Goal: Use online tool/utility: Utilize a website feature to perform a specific function

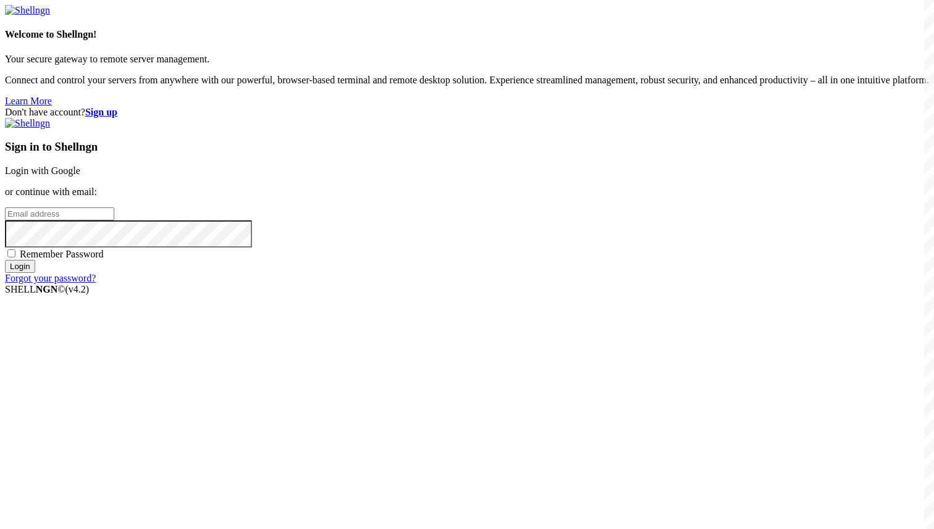
click at [114, 220] on input "email" at bounding box center [59, 213] width 109 height 13
paste input "[EMAIL_ADDRESS][DOMAIN_NAME]"
type input "[EMAIL_ADDRESS][DOMAIN_NAME]"
click at [104, 259] on span "Remember Password" at bounding box center [62, 254] width 84 height 10
click at [15, 258] on input "Remember Password" at bounding box center [11, 253] width 8 height 8
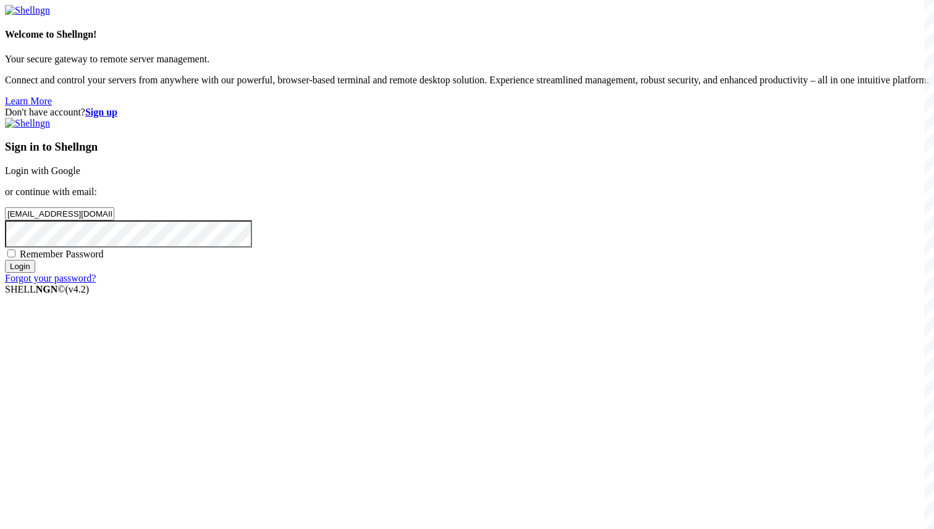
checkbox input "true"
click at [35, 273] on input "Login" at bounding box center [20, 266] width 30 height 13
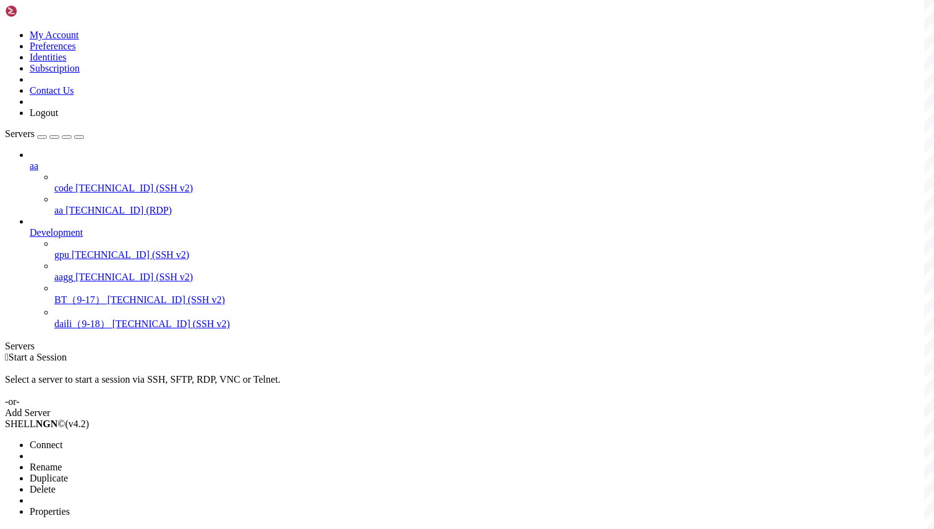
click at [62, 440] on span "Connect" at bounding box center [46, 445] width 33 height 10
